Goal: Information Seeking & Learning: Learn about a topic

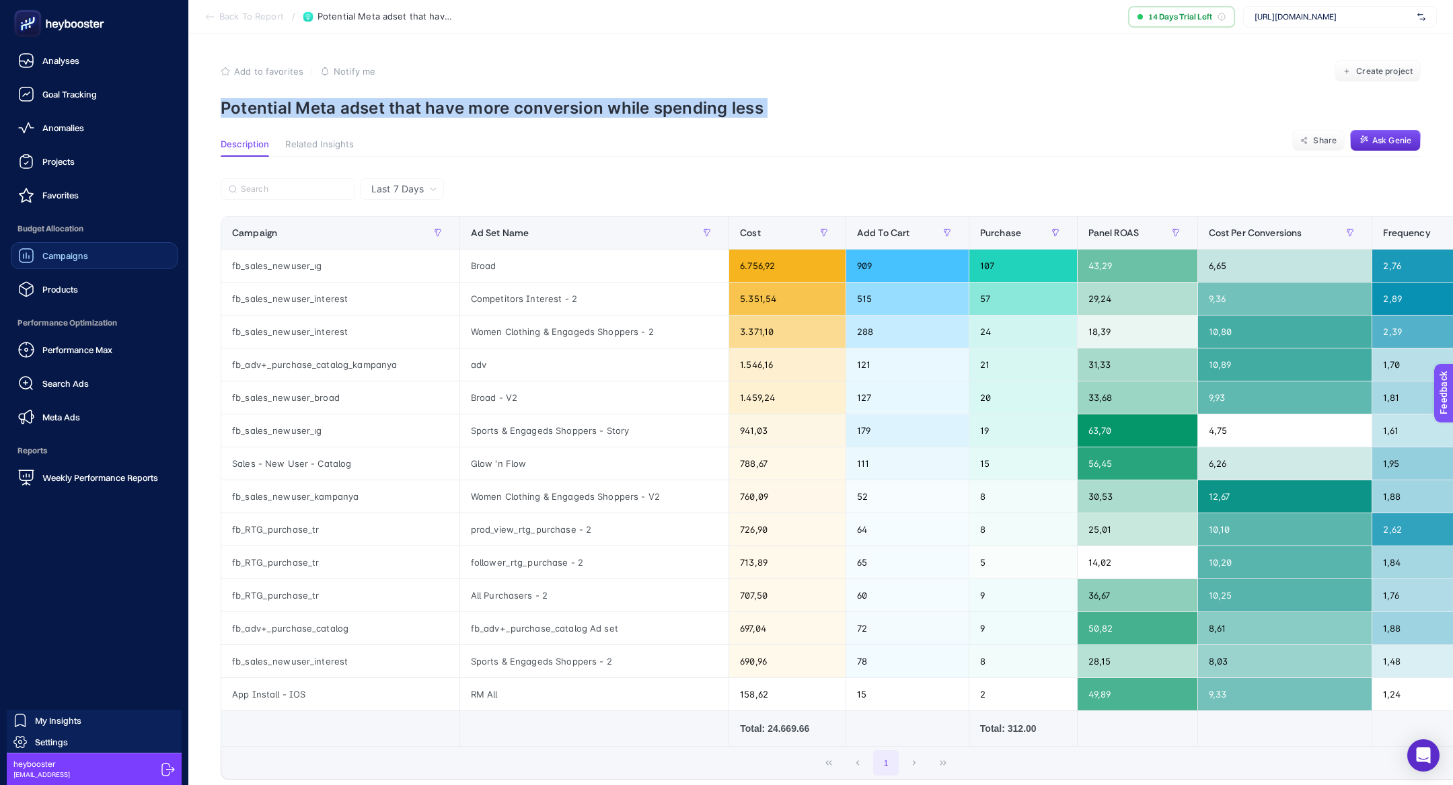
click at [67, 260] on span "Campaigns" at bounding box center [65, 255] width 46 height 11
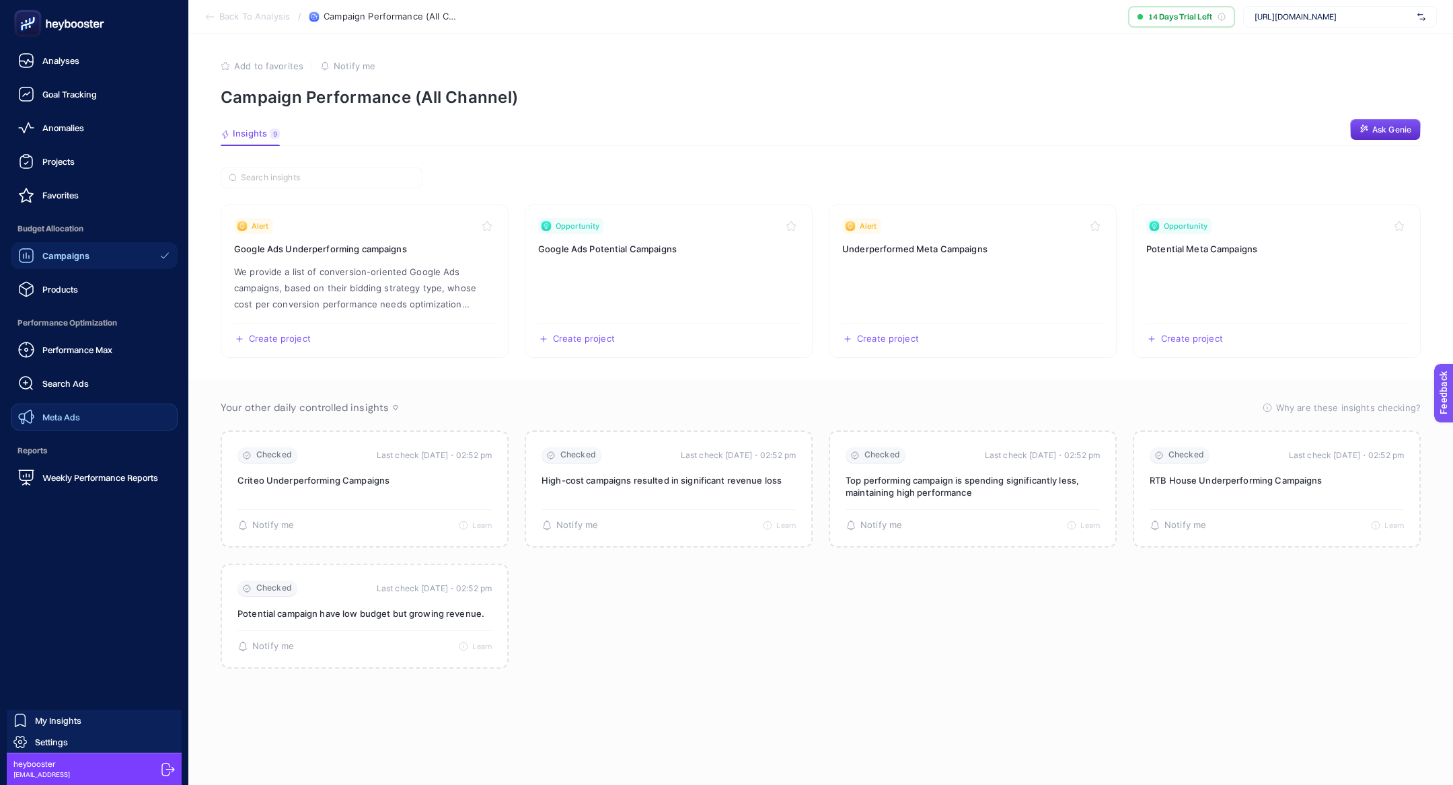
click at [90, 420] on link "Meta Ads" at bounding box center [94, 417] width 167 height 27
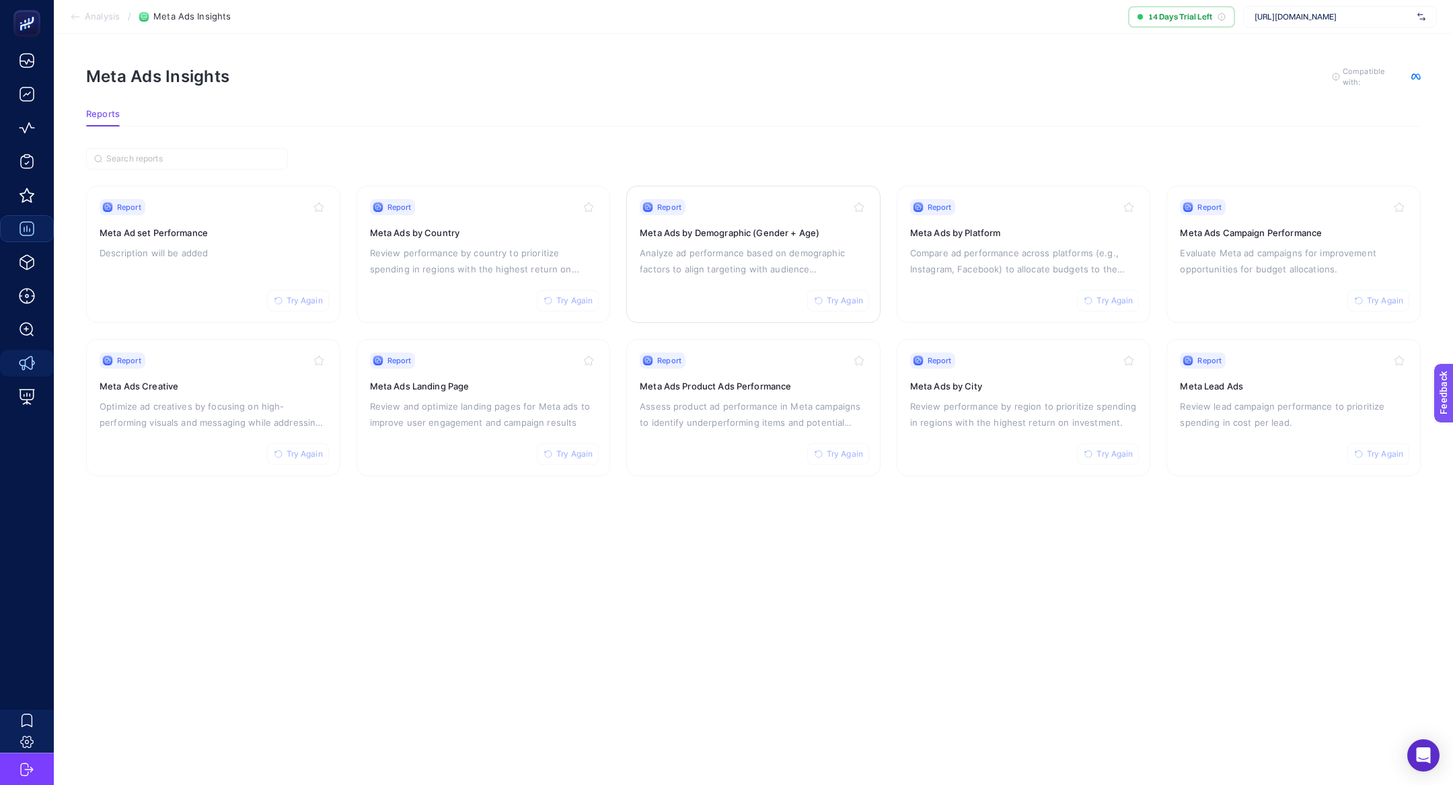
click at [698, 266] on p "Analyze ad performance based on demographic factors to align targeting with aud…" at bounding box center [753, 261] width 227 height 32
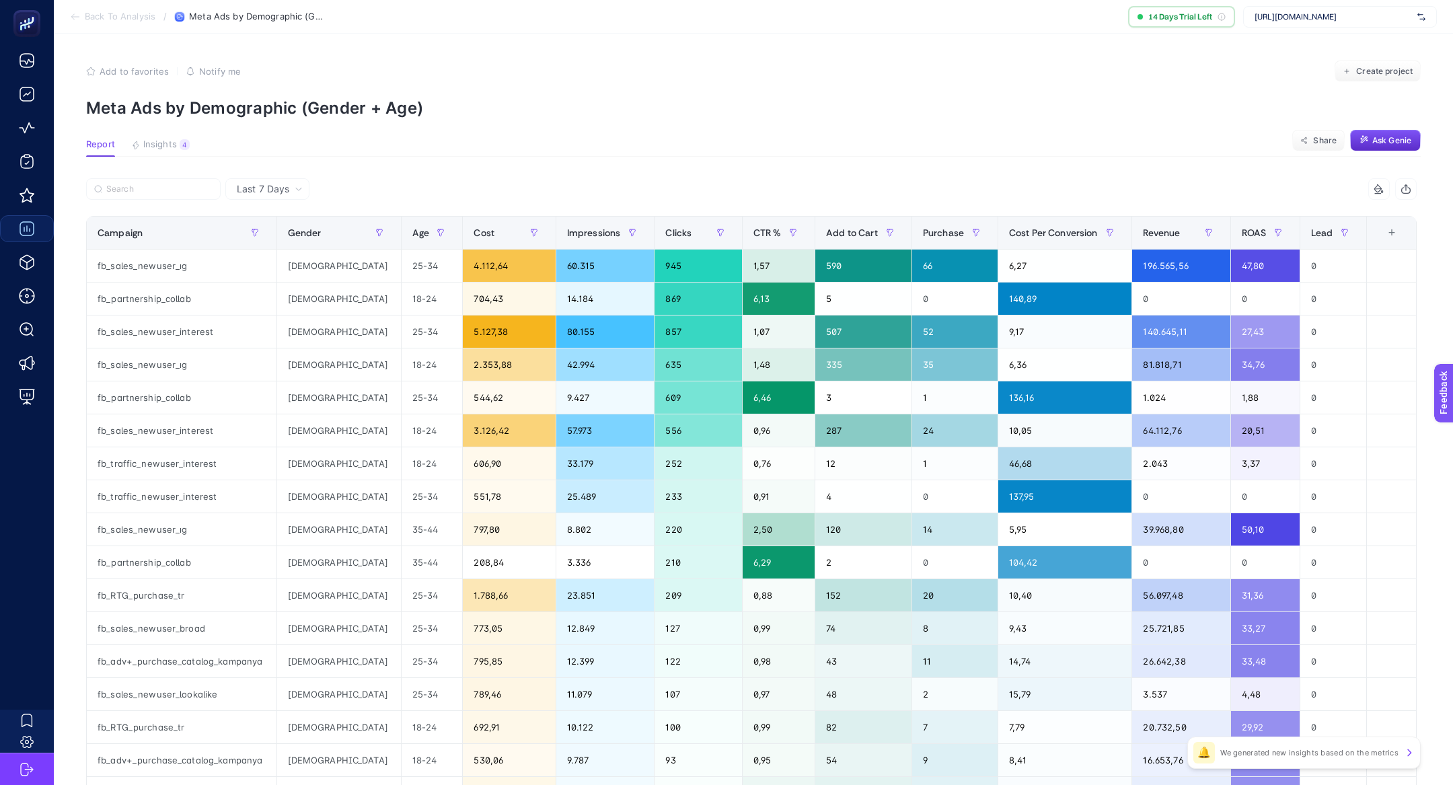
click at [193, 105] on p "Meta Ads by Demographic (Gender + Age)" at bounding box center [753, 108] width 1334 height 20
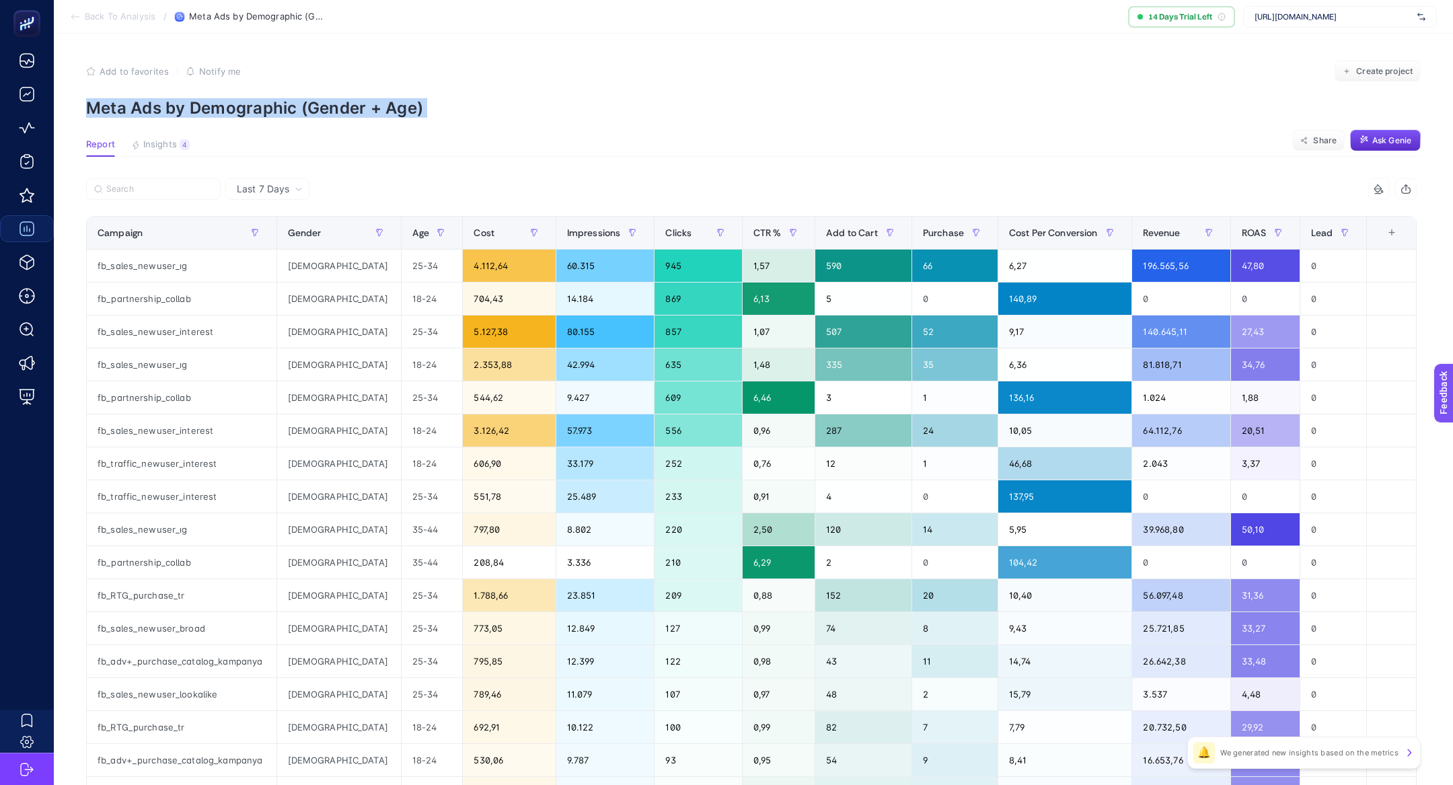
click at [193, 105] on p "Meta Ads by Demographic (Gender + Age)" at bounding box center [753, 108] width 1334 height 20
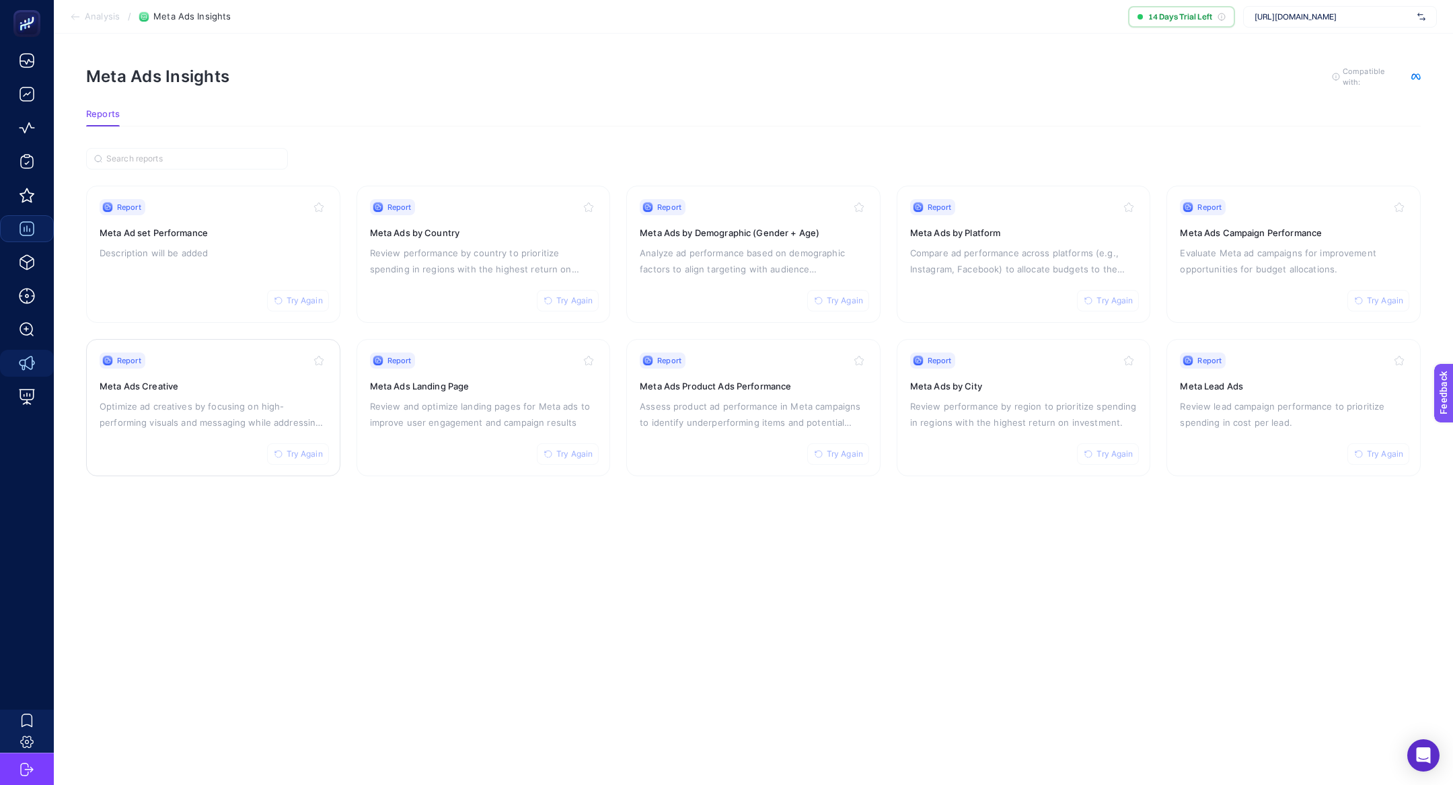
click at [223, 412] on p "Optimize ad creatives by focusing on high-performing visuals and messaging whil…" at bounding box center [213, 414] width 227 height 32
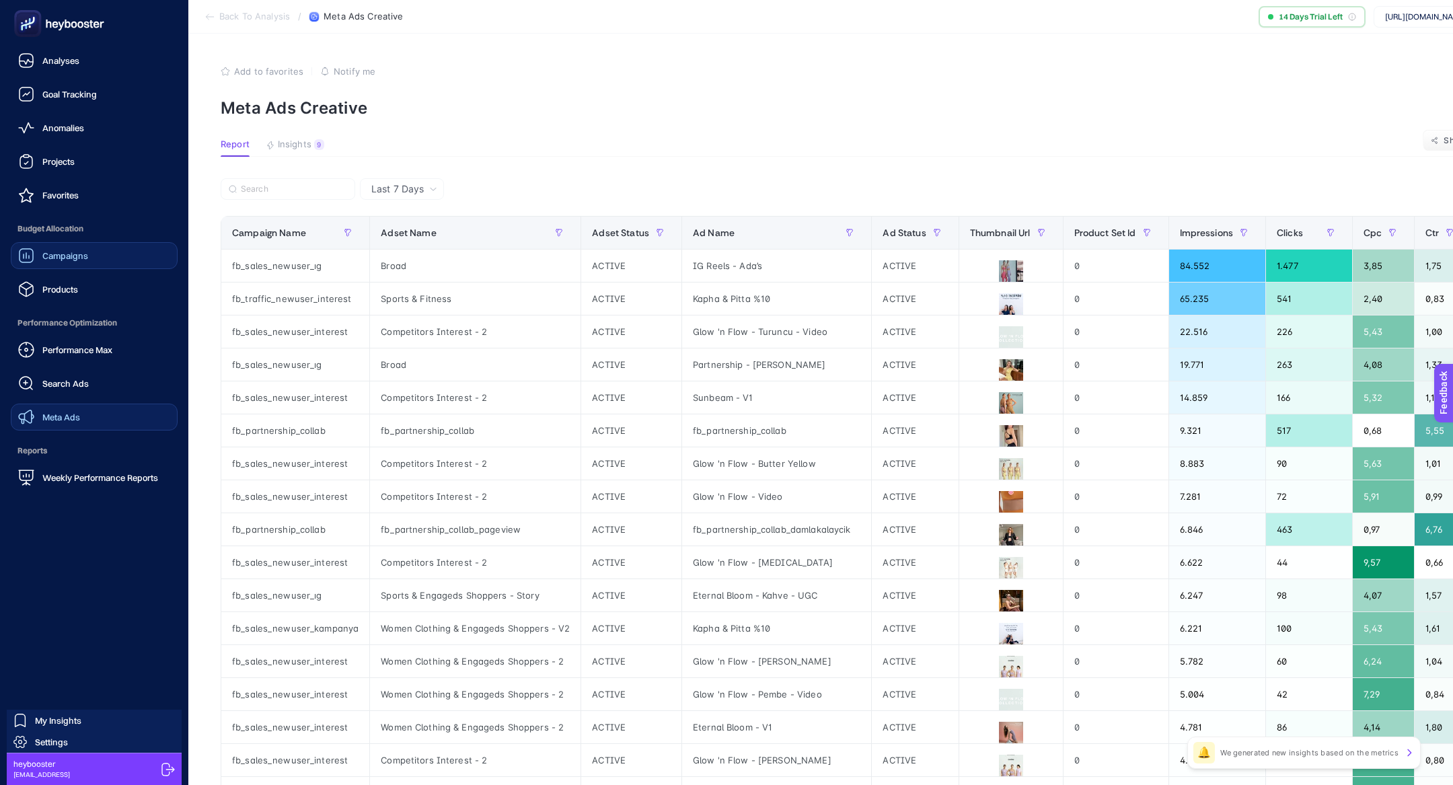
click at [41, 414] on div "Meta Ads" at bounding box center [49, 417] width 62 height 16
